Goal: Navigation & Orientation: Find specific page/section

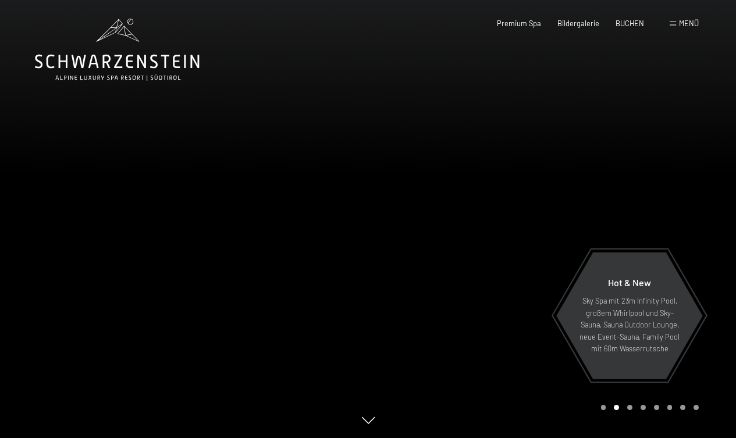
click at [679, 25] on span "Menü" at bounding box center [689, 23] width 20 height 9
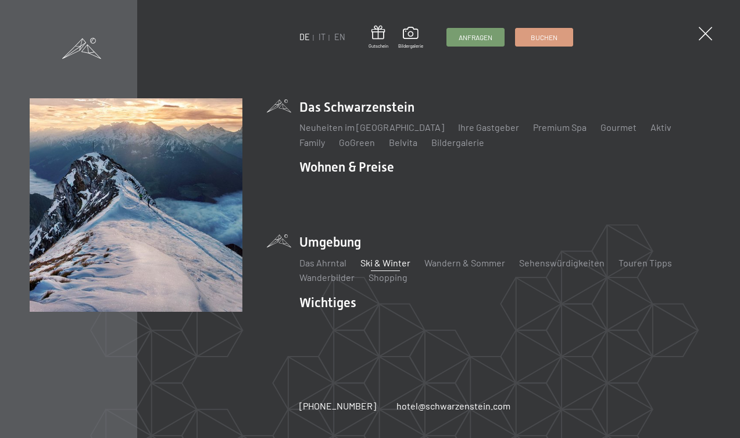
click at [372, 259] on link "Ski & Winter" at bounding box center [386, 262] width 50 height 11
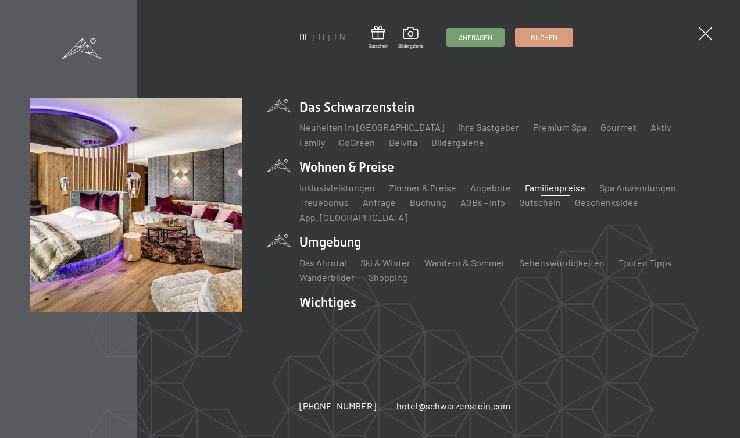
click at [527, 193] on link "Familienpreise" at bounding box center [555, 187] width 60 height 11
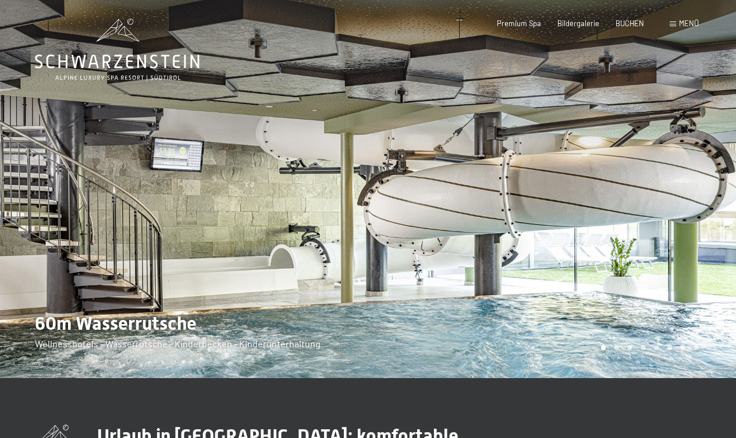
click at [674, 20] on div "Menü" at bounding box center [683, 24] width 29 height 10
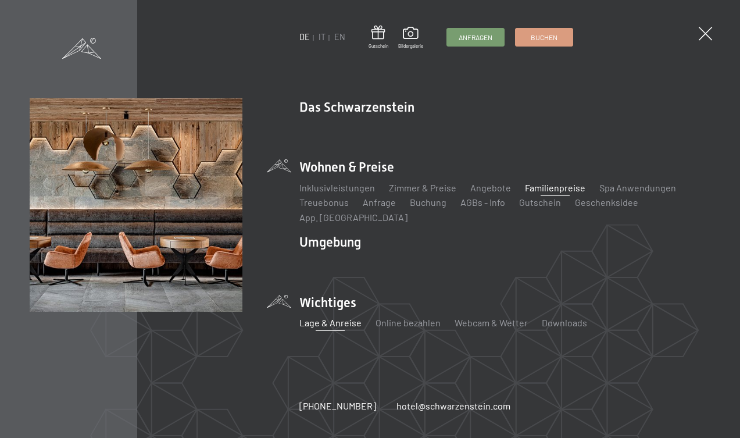
click at [322, 317] on link "Lage & Anreise" at bounding box center [331, 322] width 62 height 11
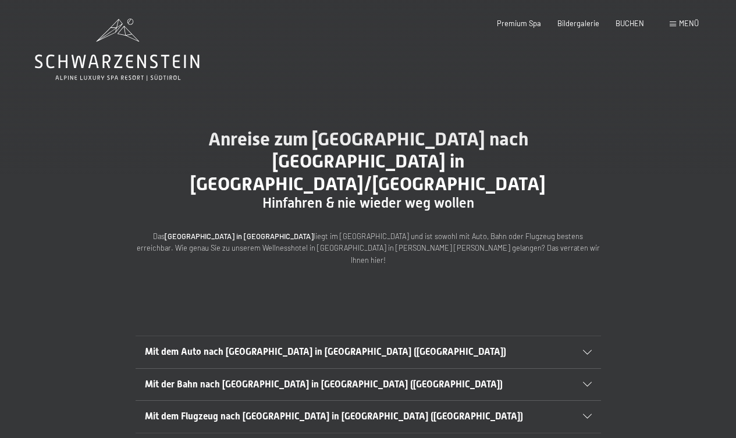
click at [322, 346] on span "Mit dem Auto nach [GEOGRAPHIC_DATA] in [GEOGRAPHIC_DATA] ([GEOGRAPHIC_DATA])" at bounding box center [325, 351] width 361 height 11
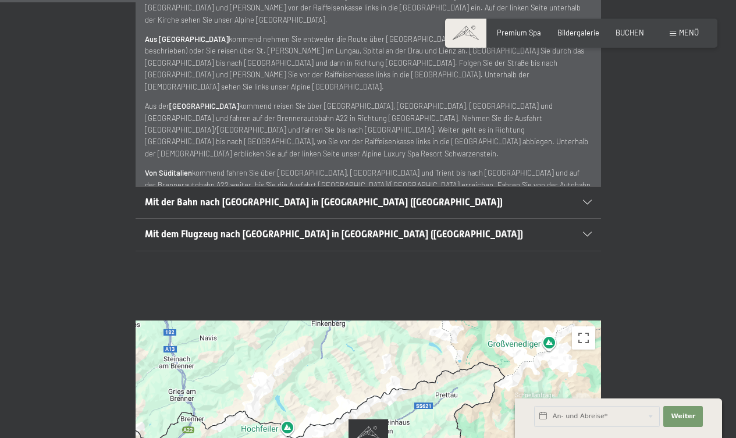
scroll to position [571, 0]
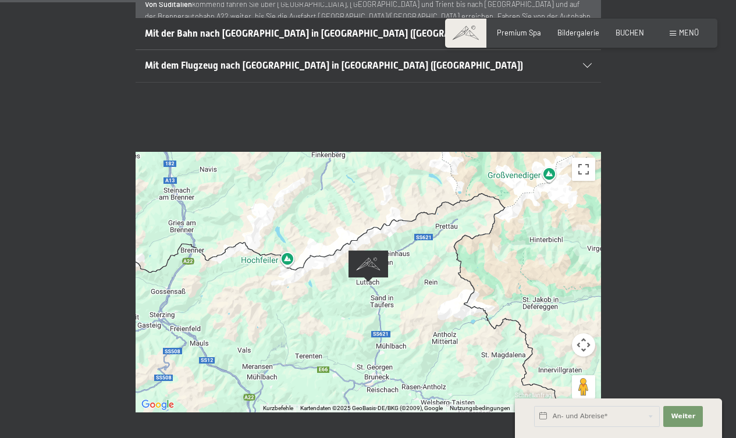
click at [368, 250] on img "Alpine Luxury SPA Resort SCHWARZENSTEIN" at bounding box center [368, 266] width 40 height 32
click at [365, 250] on img "Alpine Luxury SPA Resort SCHWARZENSTEIN" at bounding box center [368, 266] width 40 height 32
